Goal: Information Seeking & Learning: Learn about a topic

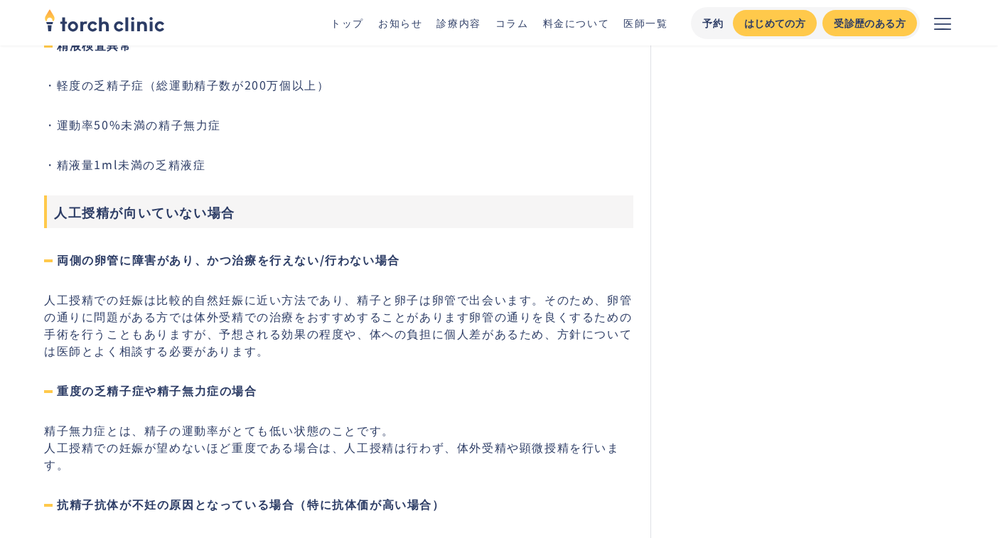
scroll to position [933, 0]
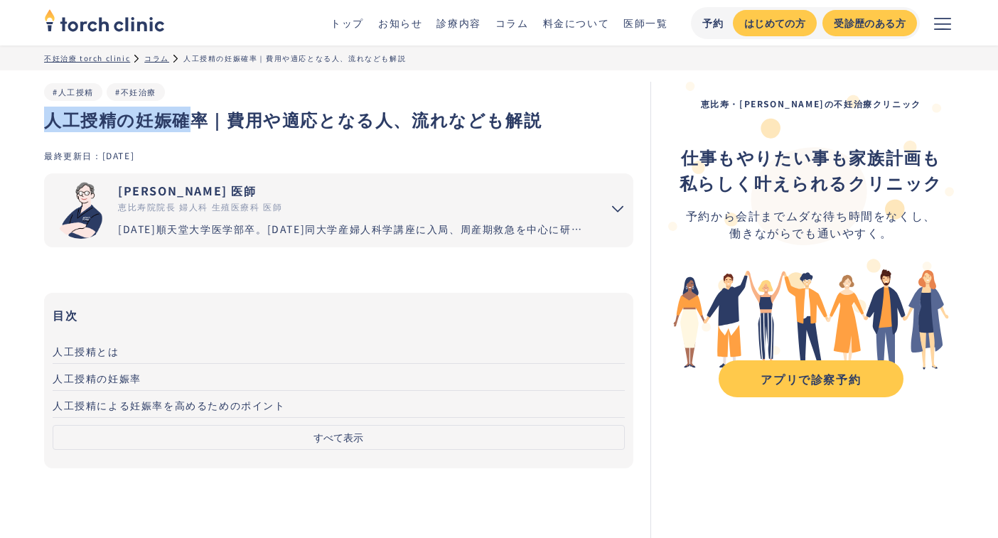
drag, startPoint x: 47, startPoint y: 119, endPoint x: 200, endPoint y: 116, distance: 152.8
click at [199, 115] on h1 "人工授精の妊娠確率｜費用や適応となる人、流れなども解説" at bounding box center [338, 120] width 589 height 26
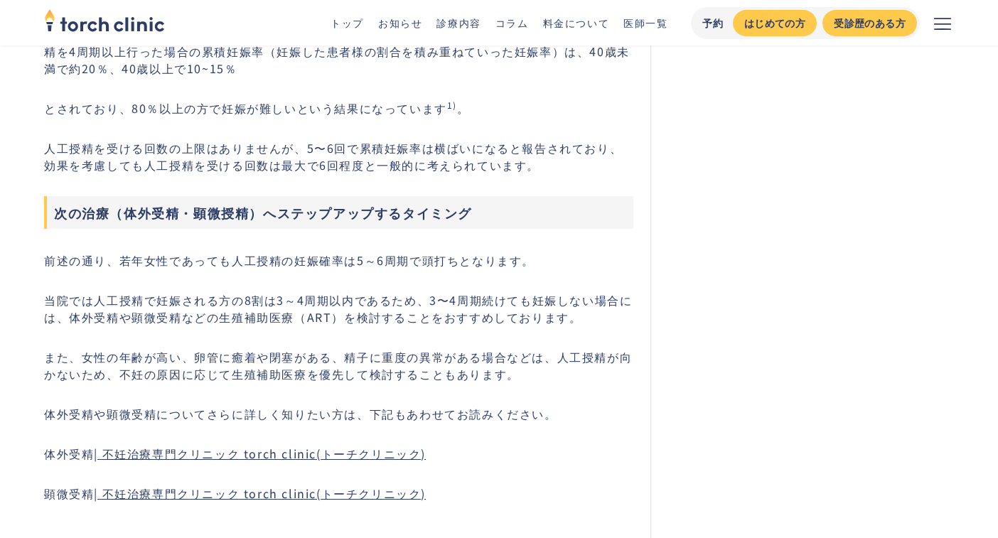
scroll to position [1631, 0]
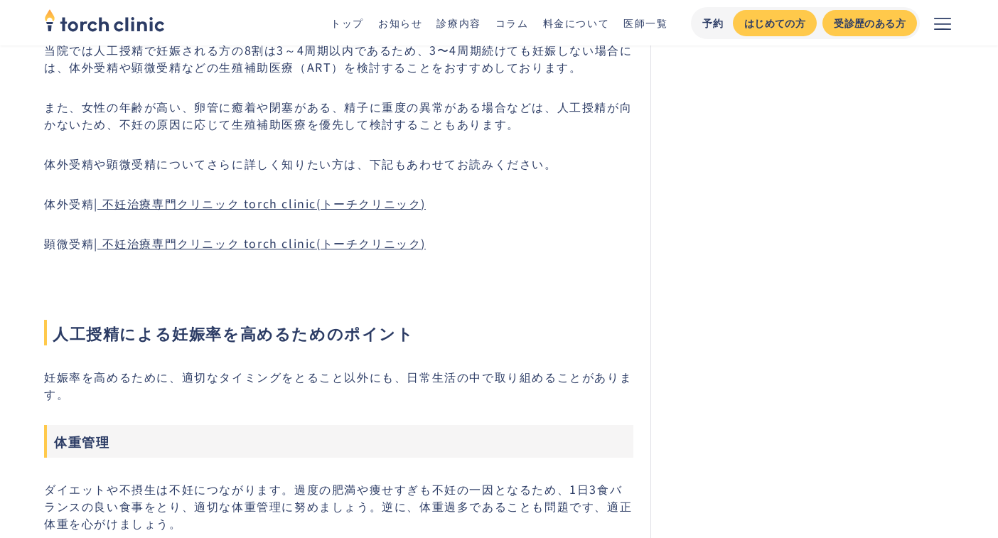
copy h1 "人工授精の妊娠確率"
click at [492, 252] on p "顕微受精 | 不妊治療専門クリニック torch clinic(トーチクリニック)" at bounding box center [338, 242] width 589 height 17
